Goal: Information Seeking & Learning: Learn about a topic

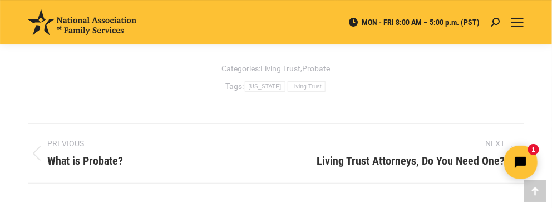
scroll to position [1134, 0]
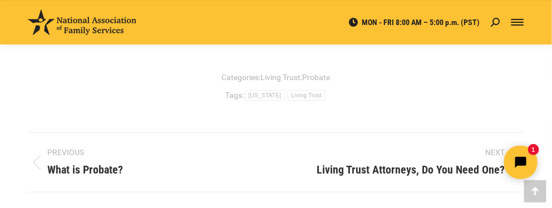
click at [518, 26] on span "Mobile menu icon" at bounding box center [517, 24] width 12 height 1
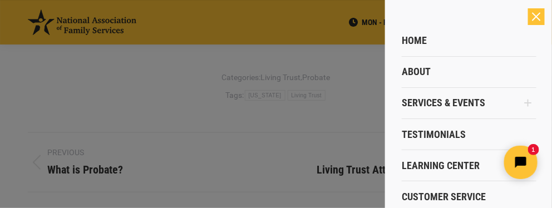
click at [39, 120] on div at bounding box center [276, 104] width 552 height 208
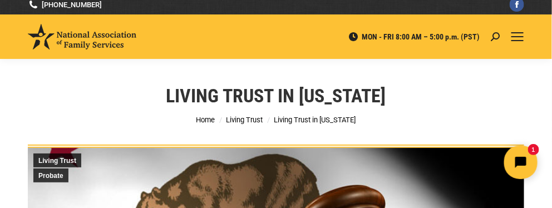
scroll to position [0, 0]
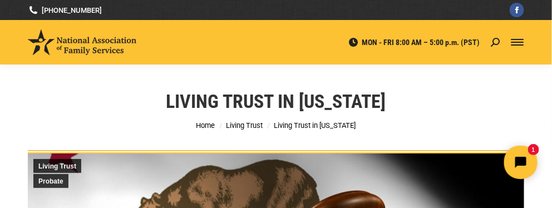
click at [517, 46] on span "Mobile menu icon" at bounding box center [517, 45] width 12 height 1
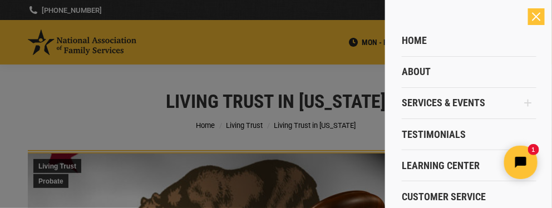
click at [31, 95] on div at bounding box center [276, 104] width 552 height 208
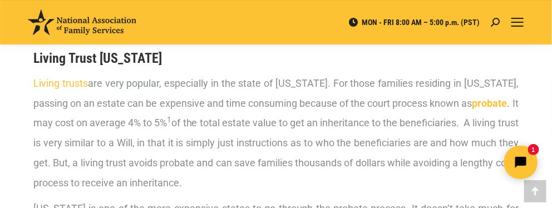
scroll to position [420, 0]
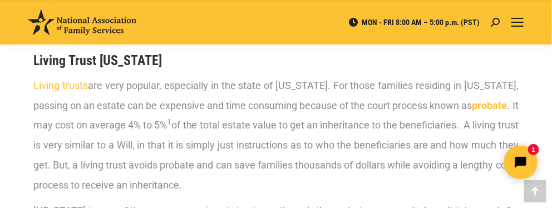
click at [68, 81] on link "Living trusts" at bounding box center [60, 86] width 55 height 12
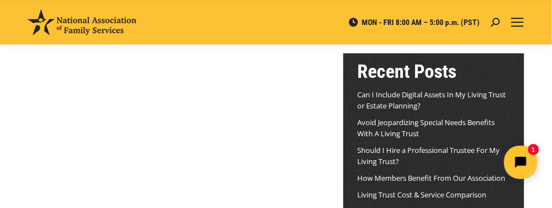
scroll to position [117, 0]
